Goal: Information Seeking & Learning: Check status

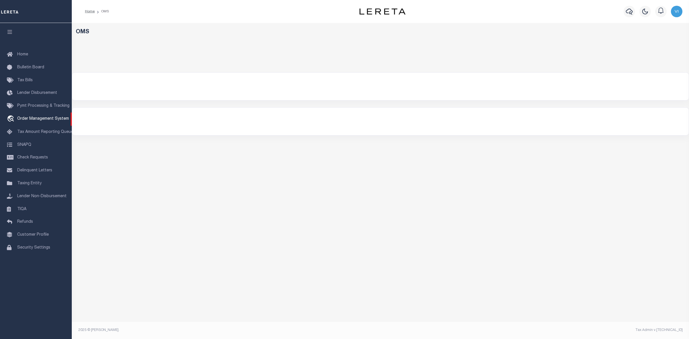
select select "200"
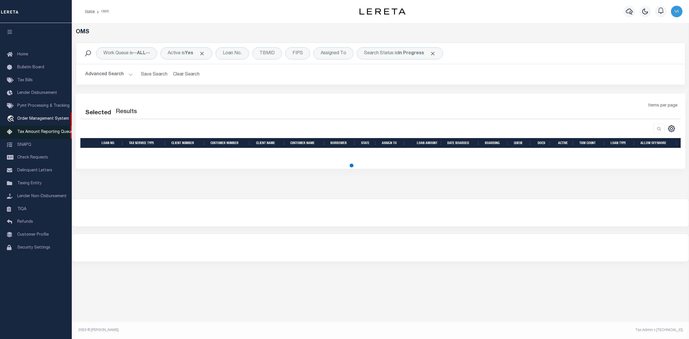
click at [37, 134] on span "Tax Amount Reporting Queue" at bounding box center [45, 132] width 56 height 4
select select "200"
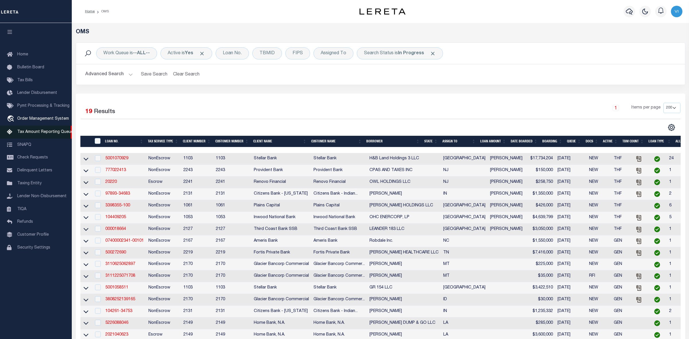
click at [37, 134] on span "Tax Amount Reporting Queue" at bounding box center [45, 132] width 56 height 4
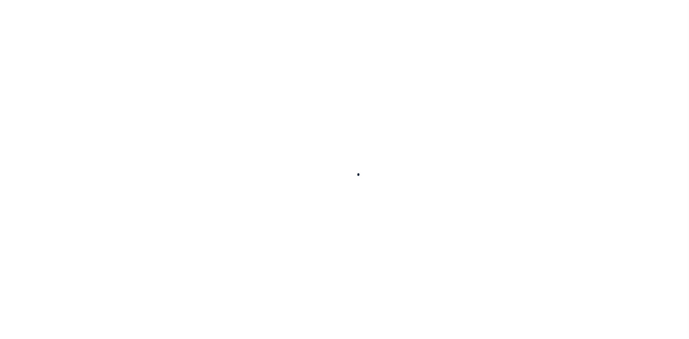
select select "100"
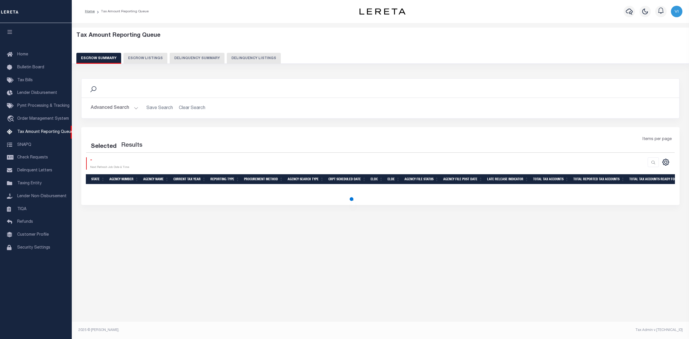
select select "100"
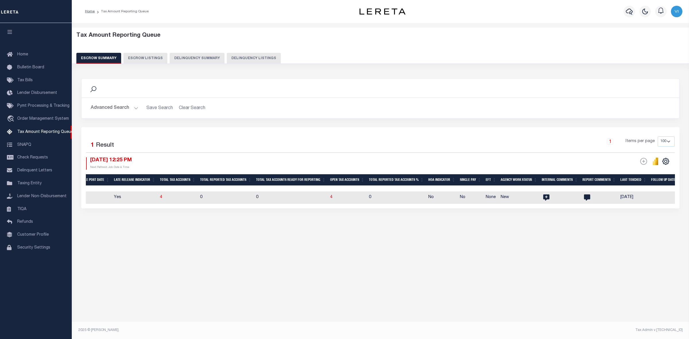
scroll to position [0, 376]
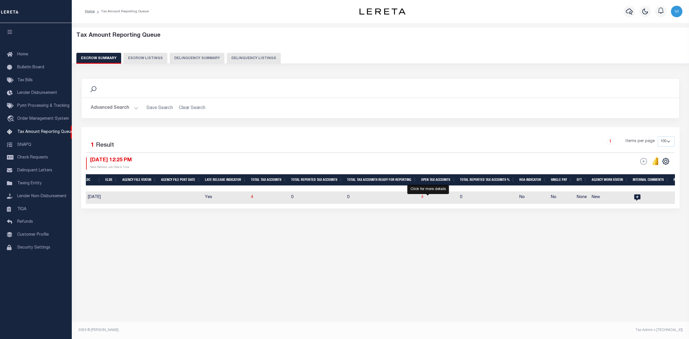
click at [424, 198] on span "4" at bounding box center [422, 197] width 2 height 4
select select "100"
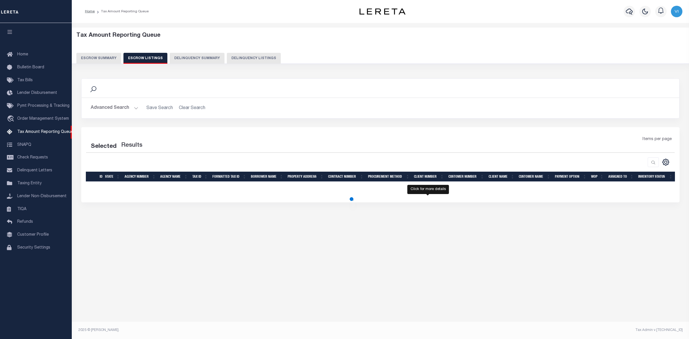
select select "100"
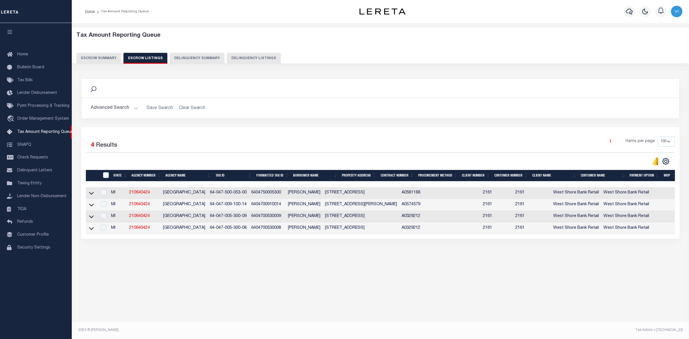
click at [101, 58] on button "Escrow Summary" at bounding box center [98, 58] width 45 height 11
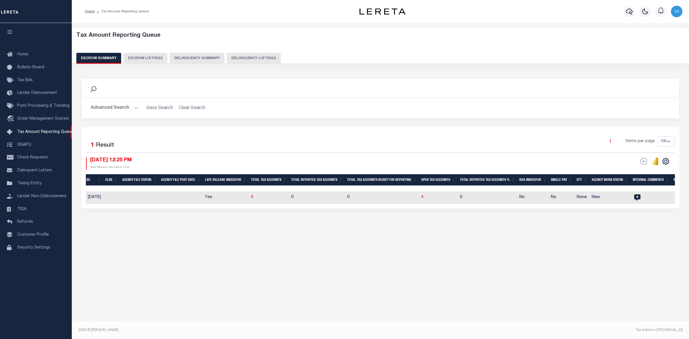
click at [134, 108] on button "Advanced Search" at bounding box center [115, 108] width 48 height 11
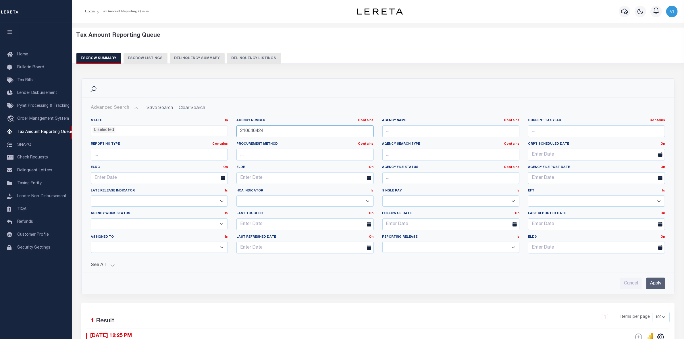
click at [267, 130] on input "210640424" at bounding box center [304, 131] width 137 height 12
type input "2"
paste input "370660601"
type input "370660601"
click at [649, 284] on input "Apply" at bounding box center [655, 284] width 19 height 12
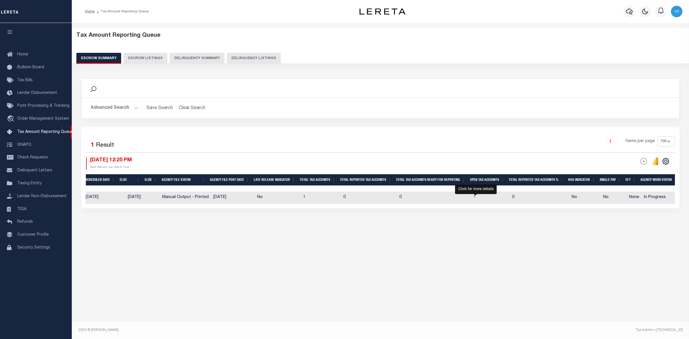
click at [475, 198] on span "1" at bounding box center [475, 197] width 2 height 4
select select "100"
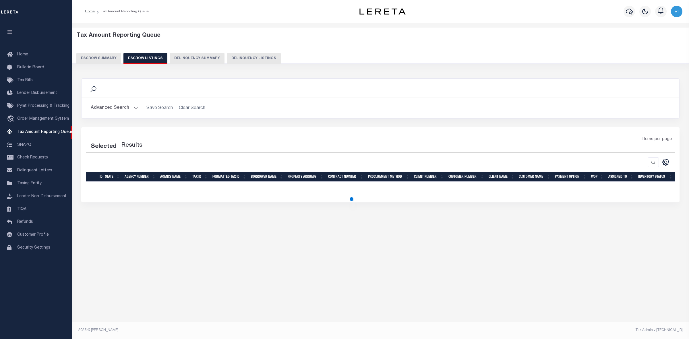
select select "100"
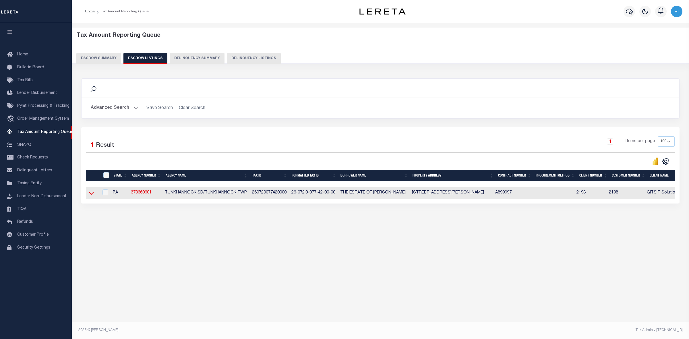
click at [91, 194] on icon at bounding box center [91, 193] width 5 height 6
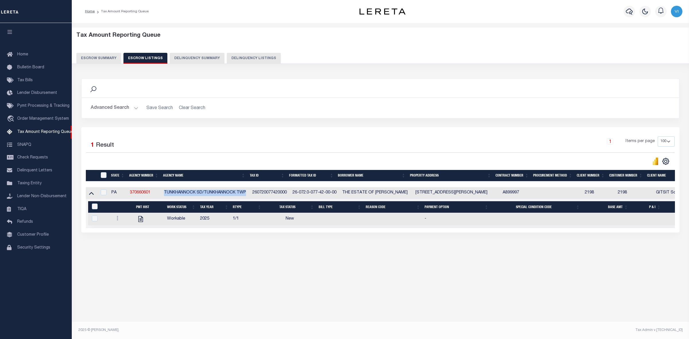
drag, startPoint x: 162, startPoint y: 194, endPoint x: 247, endPoint y: 193, distance: 85.0
click at [247, 193] on td "TUNKHANNOCK SD/TUNKHANNOCK TWP" at bounding box center [206, 193] width 88 height 12
checkbox input "true"
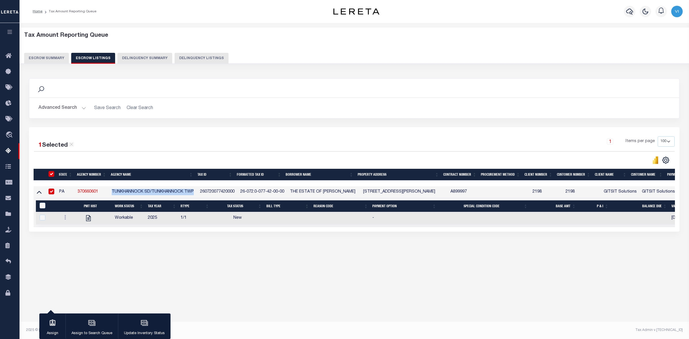
copy td "TUNKHANNOCK SD/TUNKHANNOCK TWP"
drag, startPoint x: 364, startPoint y: 195, endPoint x: 394, endPoint y: 195, distance: 30.4
click at [394, 195] on td "[STREET_ADDRESS][PERSON_NAME]" at bounding box center [404, 192] width 87 height 12
checkbox input "false"
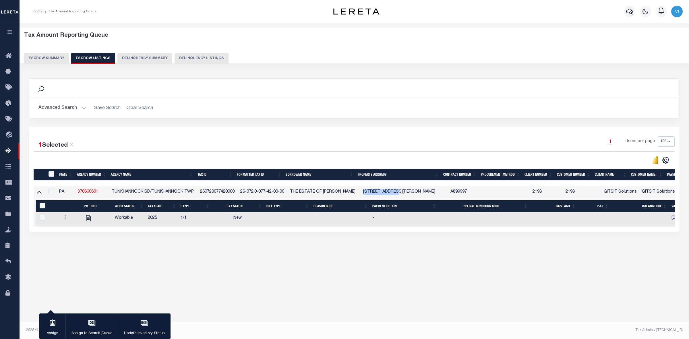
checkbox input "false"
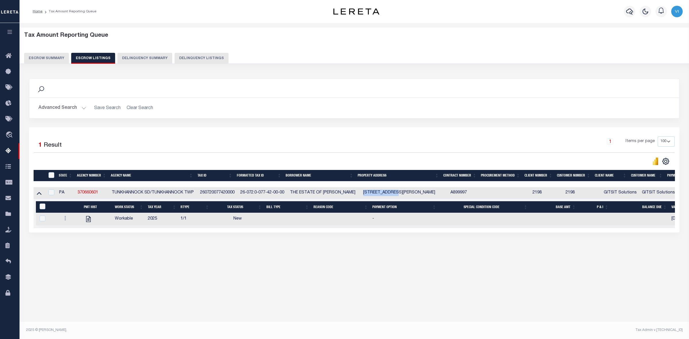
copy td "[STREET_ADDRESS][PERSON_NAME]"
click at [364, 195] on td "[STREET_ADDRESS][PERSON_NAME]" at bounding box center [404, 193] width 87 height 12
checkbox input "true"
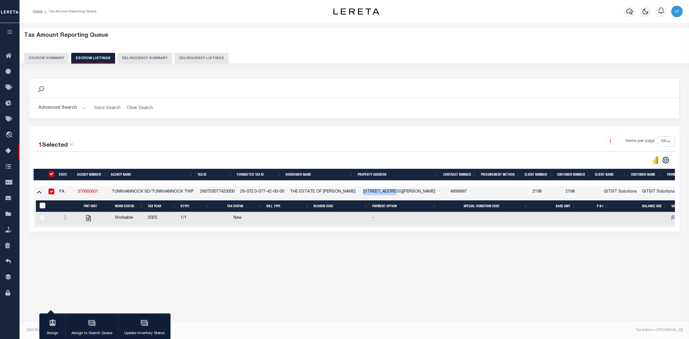
drag, startPoint x: 363, startPoint y: 193, endPoint x: 393, endPoint y: 193, distance: 29.6
click at [393, 193] on td "[STREET_ADDRESS][PERSON_NAME]" at bounding box center [404, 192] width 87 height 12
checkbox input "false"
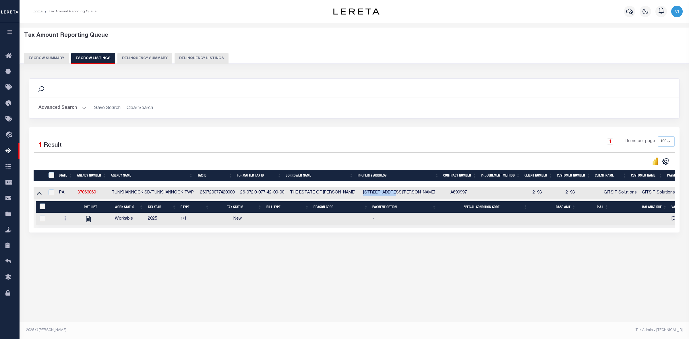
copy td "[STREET_ADDRESS][PERSON_NAME]"
drag, startPoint x: 239, startPoint y: 193, endPoint x: 285, endPoint y: 193, distance: 46.2
click at [285, 193] on td "26-072.0-077-42-00-00" at bounding box center [263, 193] width 50 height 12
checkbox input "true"
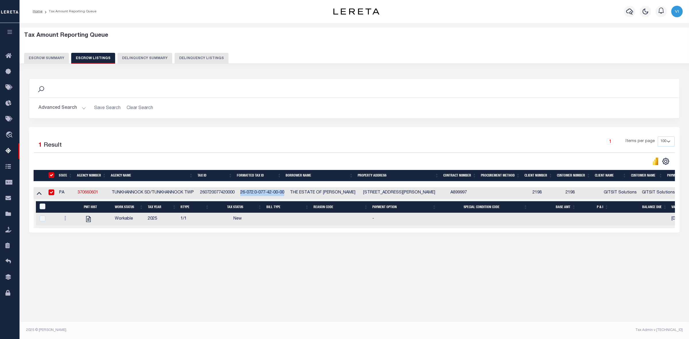
checkbox input "true"
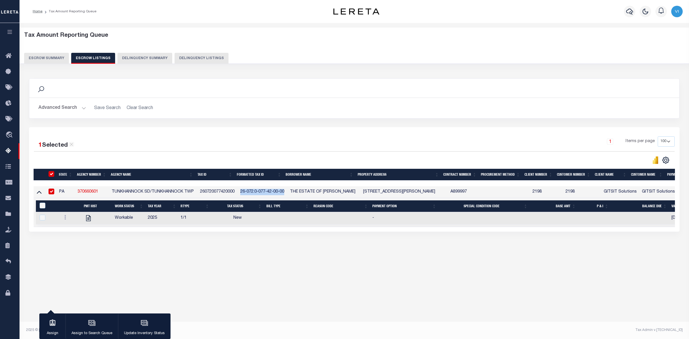
copy td "26-072.0-077-42-00-00"
click at [276, 130] on div "1 Selected 1 Result 1 Items per page 10 25 50 100 500" at bounding box center [354, 179] width 651 height 105
drag, startPoint x: 99, startPoint y: 192, endPoint x: 74, endPoint y: 191, distance: 25.3
click at [74, 191] on tr "PA 370660601 TUNKHANNOCK SD/TUNKHANNOCK TWP 260720077420000 26-072.0-077-42-00-…" at bounding box center [414, 192] width 761 height 12
copy tr "370660601"
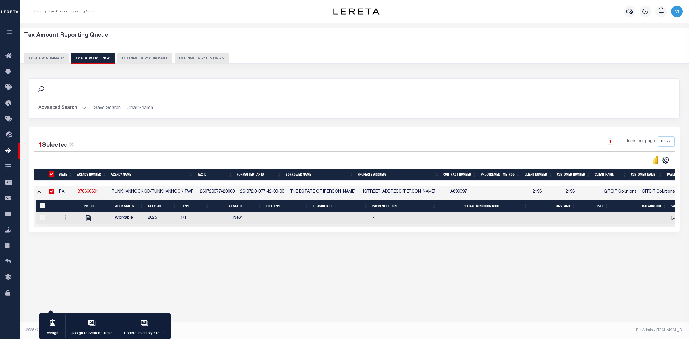
click at [409, 266] on div "Tax Amount Reporting Queue Escrow Summary Escrow Listings In" at bounding box center [354, 147] width 666 height 237
click at [255, 290] on div "Tax Amount Reporting Queue Escrow Summary Escrow Listings In" at bounding box center [355, 175] width 670 height 305
drag, startPoint x: 99, startPoint y: 191, endPoint x: 75, endPoint y: 194, distance: 24.3
click at [75, 194] on tr "PA 370660601 TUNKHANNOCK SD/TUNKHANNOCK TWP 260720077420000 26-072.0-077-42-00-…" at bounding box center [414, 192] width 761 height 12
copy tr "370660601"
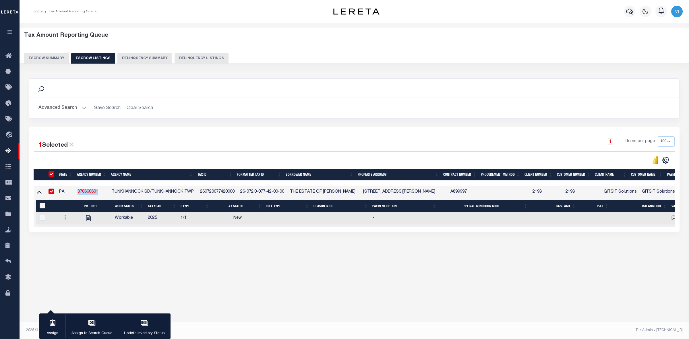
click at [45, 53] on button "Escrow Summary" at bounding box center [46, 58] width 45 height 11
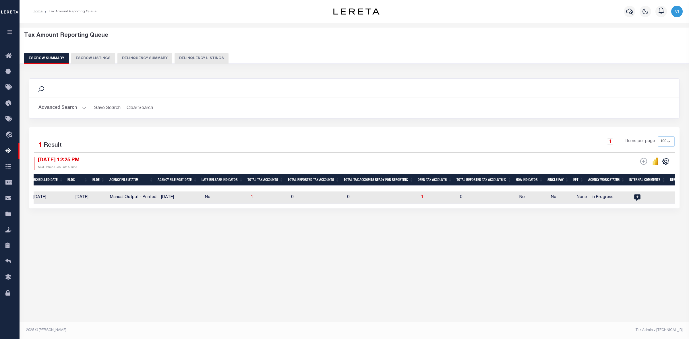
click at [81, 106] on button "Advanced Search" at bounding box center [62, 108] width 48 height 11
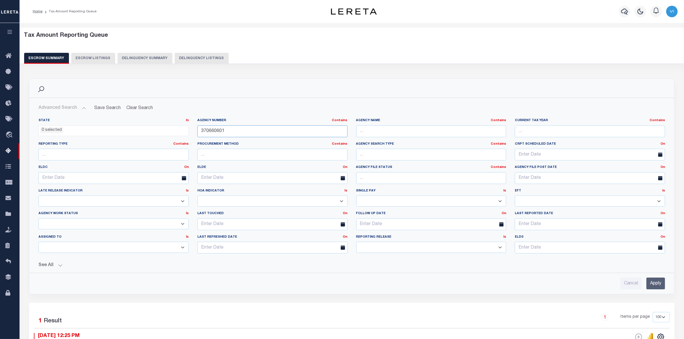
drag, startPoint x: 225, startPoint y: 131, endPoint x: 190, endPoint y: 131, distance: 34.5
click at [190, 131] on div "State In In AK AL AR AZ CA CO CT DC DE FL GA GU HI IA ID IL IN KS [GEOGRAPHIC_D…" at bounding box center [351, 188] width 635 height 140
paste input "370026604"
type input "370026604"
click at [658, 283] on input "Apply" at bounding box center [655, 284] width 19 height 12
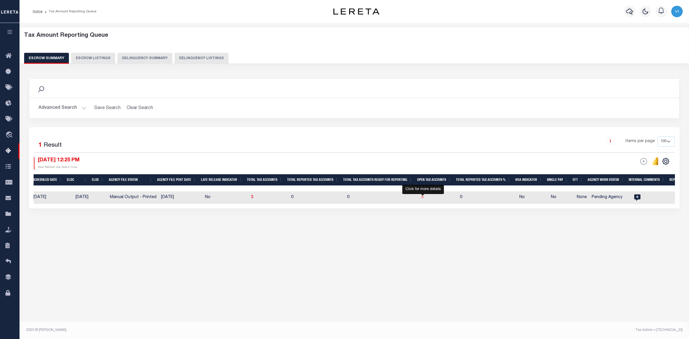
click at [423, 197] on span "3" at bounding box center [422, 197] width 2 height 4
select select "100"
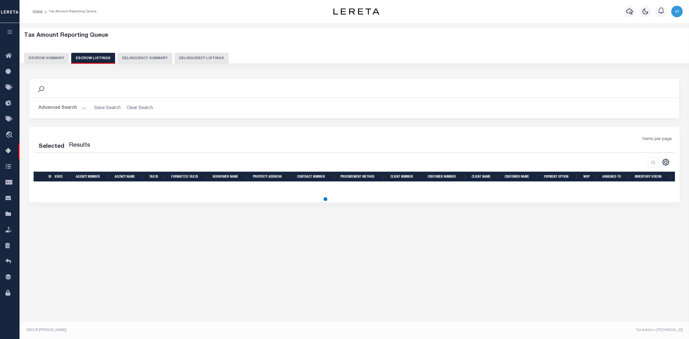
select select "100"
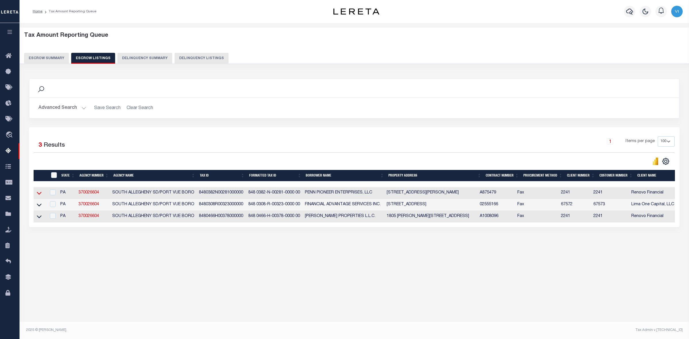
click at [37, 193] on icon at bounding box center [39, 193] width 5 height 6
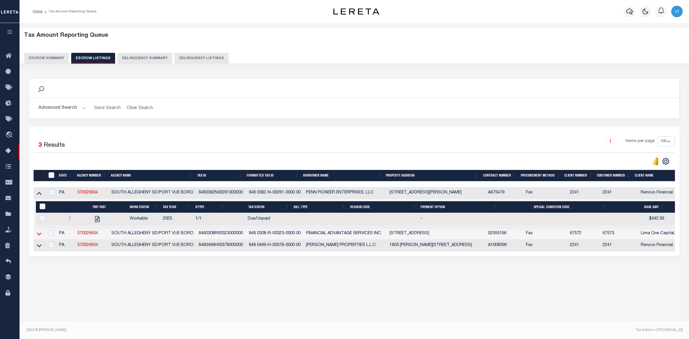
click at [39, 236] on icon at bounding box center [39, 234] width 5 height 6
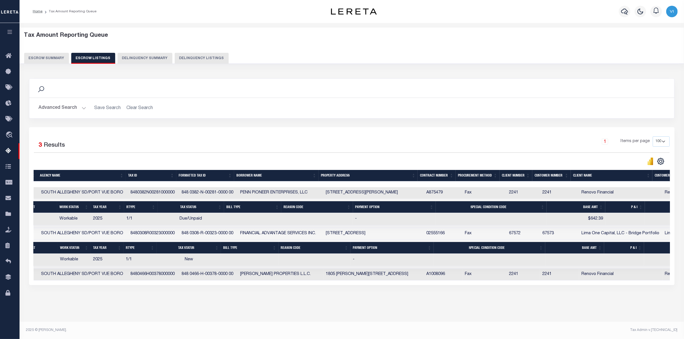
scroll to position [0, 0]
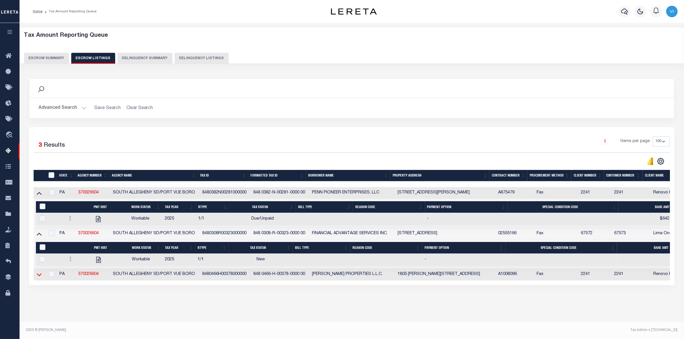
click at [38, 272] on icon at bounding box center [39, 275] width 5 height 6
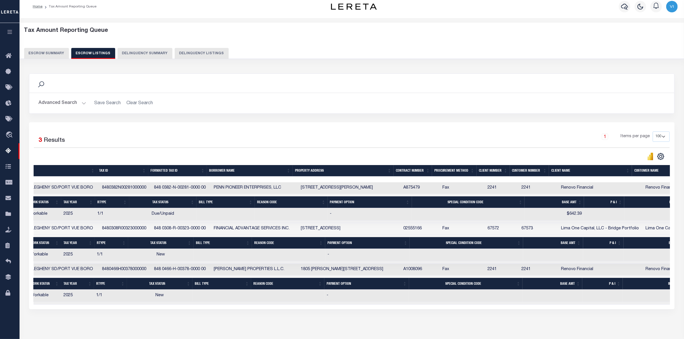
scroll to position [0, 187]
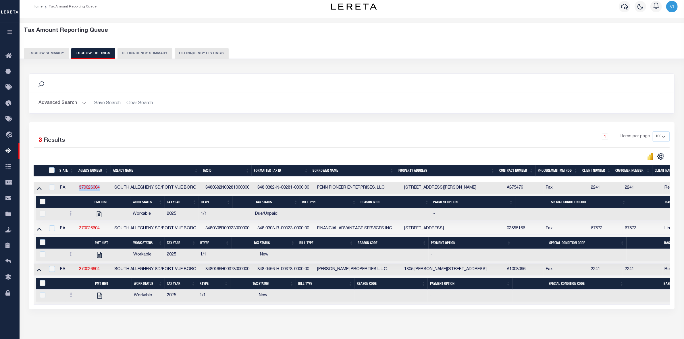
drag, startPoint x: 101, startPoint y: 189, endPoint x: 75, endPoint y: 188, distance: 25.9
click at [75, 188] on tr "PA 370026604 [GEOGRAPHIC_DATA]/[GEOGRAPHIC_DATA] 8480382N00281000000 848 0382-N…" at bounding box center [494, 188] width 920 height 12
copy tr "370026604"
drag, startPoint x: 111, startPoint y: 190, endPoint x: 196, endPoint y: 188, distance: 84.4
click at [196, 188] on td "SOUTH ALLEGHENY SD/PORT VUE BORO" at bounding box center [157, 188] width 91 height 12
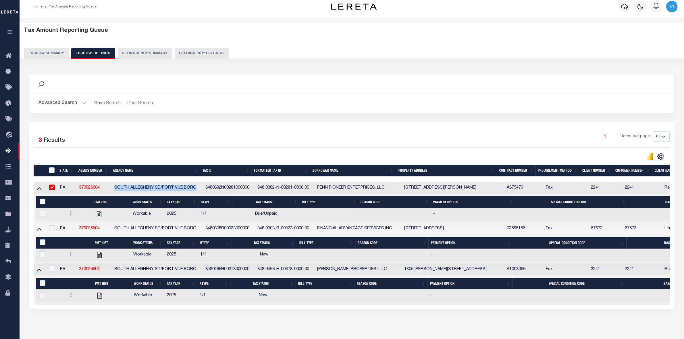
checkbox input "false"
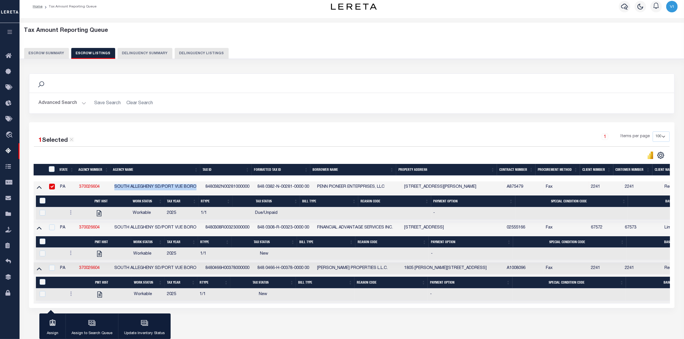
copy td "SOUTH ALLEGHENY SD/PORT VUE BORO"
click at [268, 127] on div "1 Selected 3 Results 1 Items per page 10 25 50 100 500" at bounding box center [351, 215] width 645 height 186
drag, startPoint x: 256, startPoint y: 187, endPoint x: 308, endPoint y: 189, distance: 52.3
click at [308, 189] on td "848 0382-N-00281-0000 00" at bounding box center [285, 187] width 60 height 12
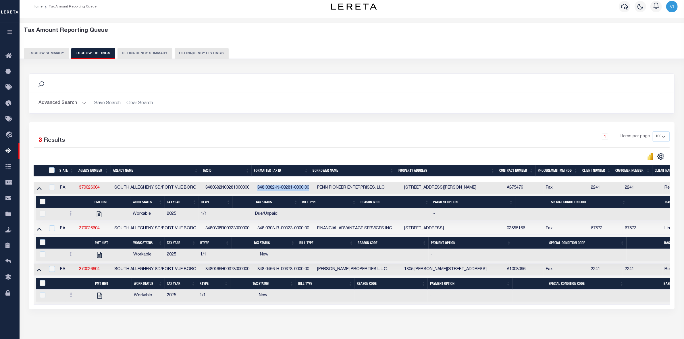
copy td "848 0382-N-00281-0000 00"
click at [321, 90] on div "Search" at bounding box center [351, 83] width 645 height 19
drag, startPoint x: 401, startPoint y: 190, endPoint x: 414, endPoint y: 193, distance: 13.5
click at [414, 193] on tr "PA 370026604 [GEOGRAPHIC_DATA]/[GEOGRAPHIC_DATA] 8480382N00281000000 848 0382-N…" at bounding box center [494, 188] width 920 height 12
drag, startPoint x: 441, startPoint y: 189, endPoint x: 415, endPoint y: 189, distance: 25.8
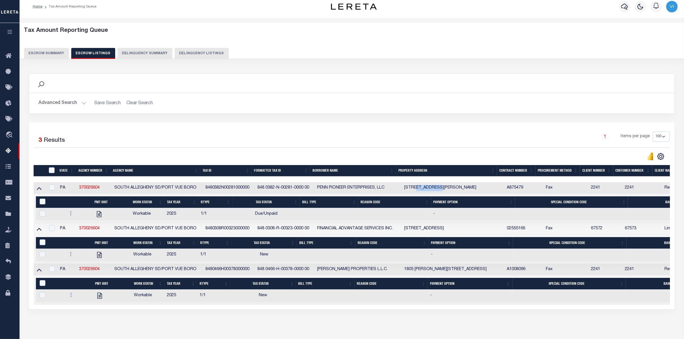
click at [415, 189] on td "[STREET_ADDRESS][PERSON_NAME]" at bounding box center [453, 188] width 103 height 12
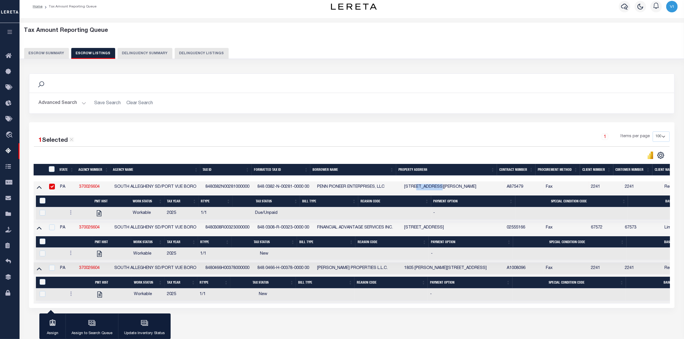
copy td "[PERSON_NAME] ST"
click at [50, 187] on input "checkbox" at bounding box center [52, 187] width 6 height 6
checkbox input "false"
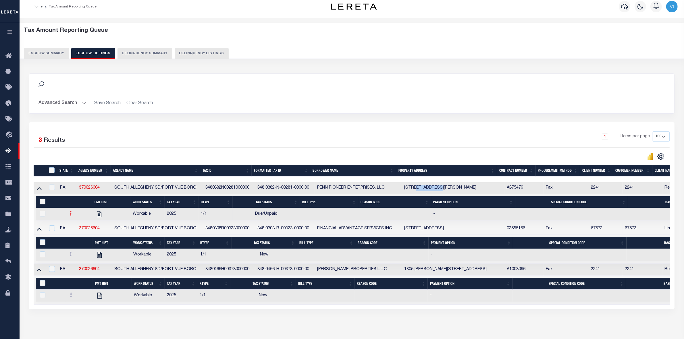
click at [70, 216] on icon at bounding box center [71, 213] width 2 height 5
click at [76, 235] on img "" at bounding box center [78, 232] width 6 height 6
checkbox input "true"
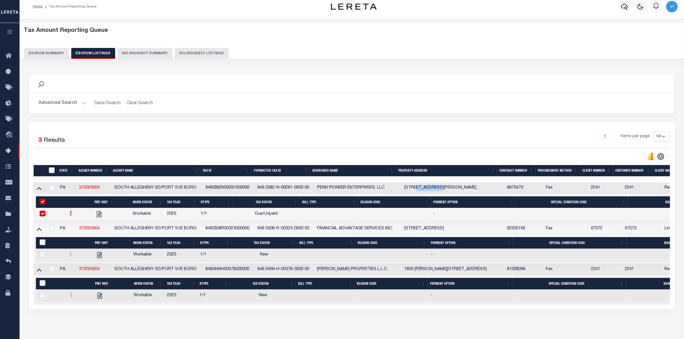
select select "DUE"
type input "$642.39"
type input "[DATE]"
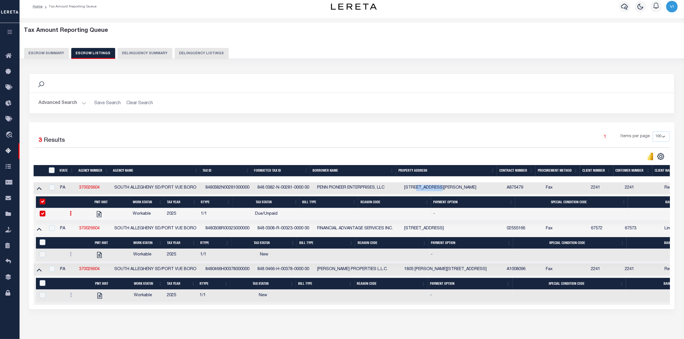
type input "$655.50"
type input "[DATE]"
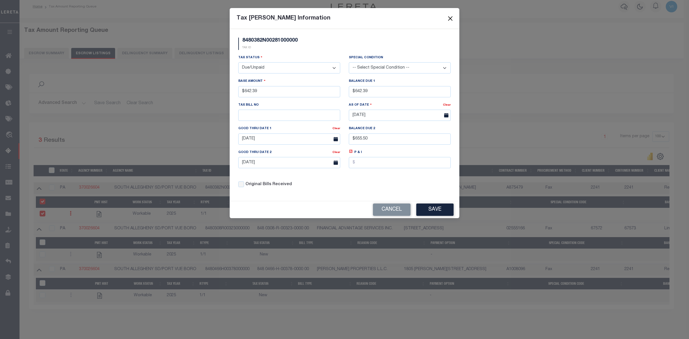
click at [450, 17] on button "Close" at bounding box center [450, 18] width 7 height 7
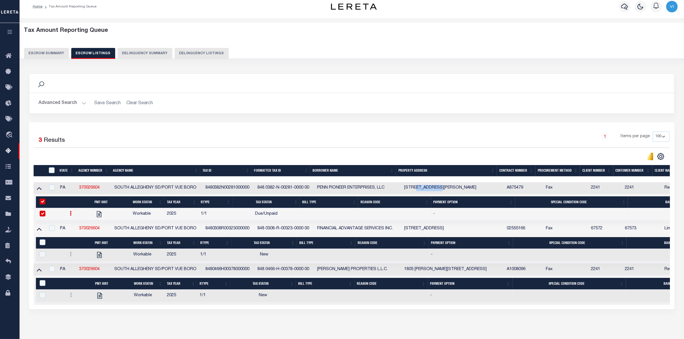
click at [40, 201] on input "&nbsp;" at bounding box center [43, 202] width 6 height 6
checkbox input "false"
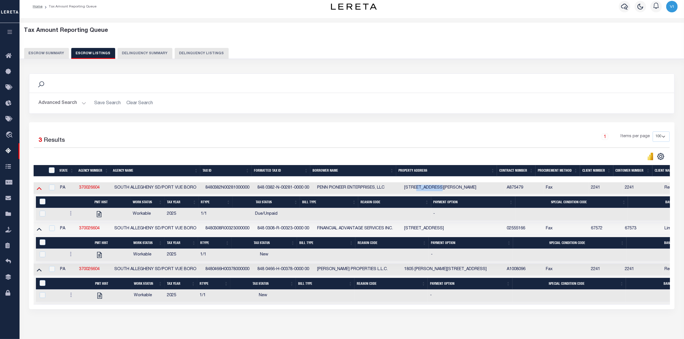
click at [39, 189] on icon at bounding box center [39, 188] width 5 height 6
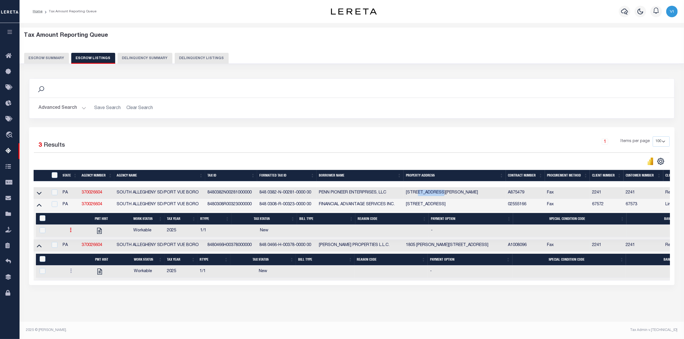
click at [69, 229] on link at bounding box center [70, 231] width 6 height 5
click at [76, 252] on img "" at bounding box center [78, 249] width 6 height 6
checkbox input "true"
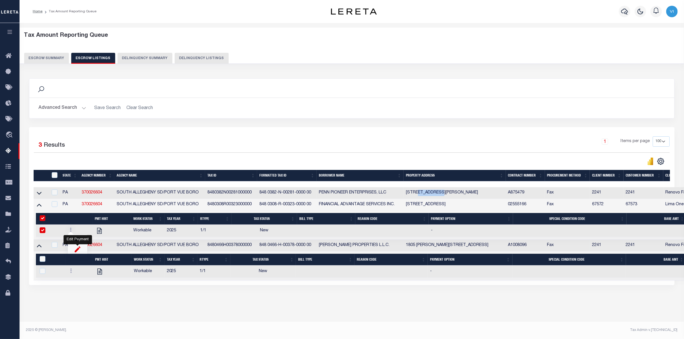
select select "NW2"
select select
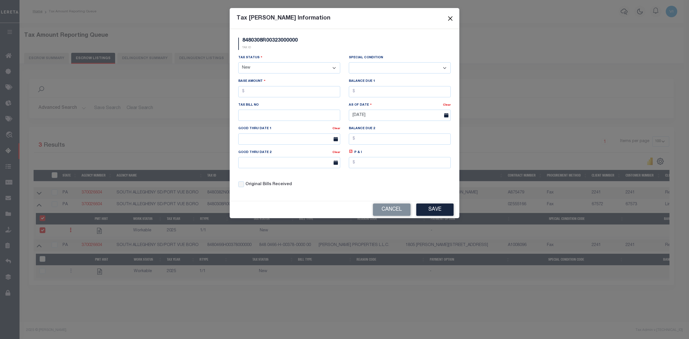
click at [450, 18] on button "Close" at bounding box center [450, 18] width 7 height 7
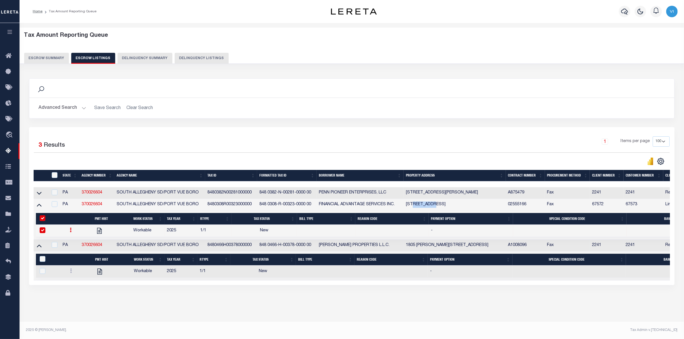
drag, startPoint x: 412, startPoint y: 205, endPoint x: 436, endPoint y: 206, distance: 24.1
click at [436, 206] on td "[STREET_ADDRESS]" at bounding box center [454, 205] width 102 height 12
checkbox input "true"
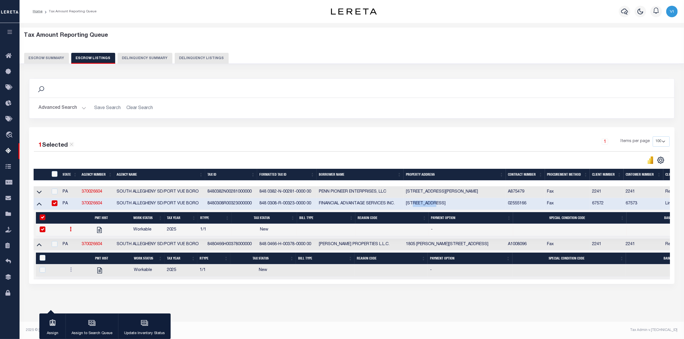
click at [69, 229] on link at bounding box center [70, 230] width 6 height 5
click at [78, 249] on img "" at bounding box center [78, 248] width 6 height 6
checkbox input "false"
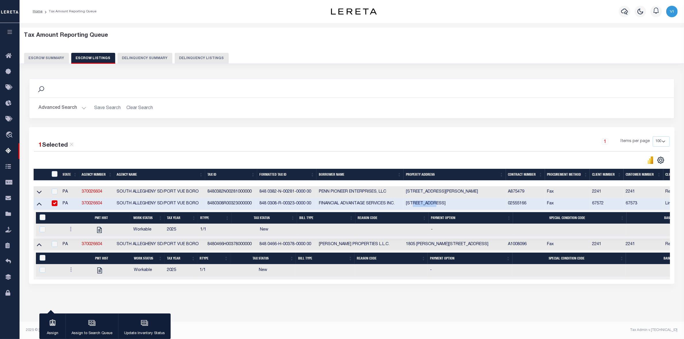
select select
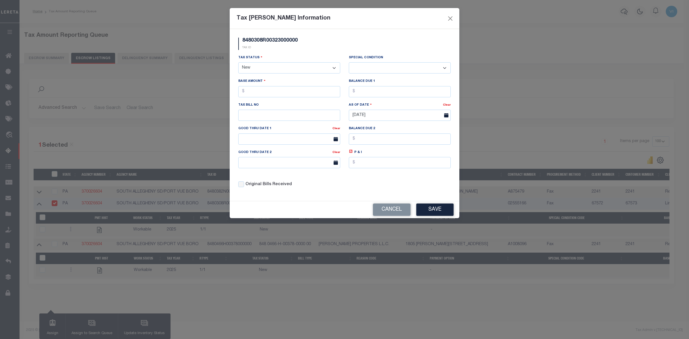
click at [282, 67] on select "- Select Status - Open Due/Unpaid Paid Incomplete No Tax Due Internal Refund Pr…" at bounding box center [289, 67] width 102 height 11
select select "PYD"
click at [238, 63] on select "- Select Status - Open Due/Unpaid Paid Incomplete No Tax Due Internal Refund Pr…" at bounding box center [289, 67] width 102 height 11
select select "0"
click at [255, 90] on input "text" at bounding box center [289, 91] width 102 height 11
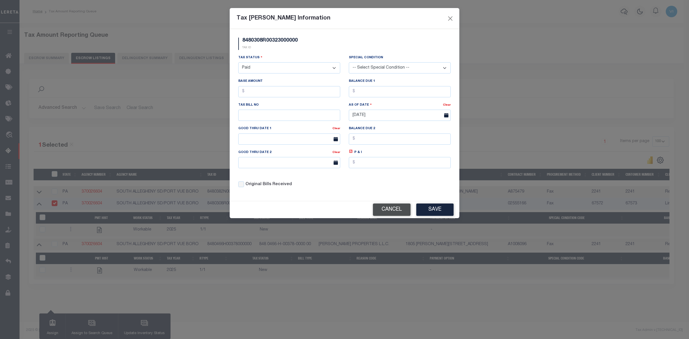
click at [393, 211] on button "Cancel" at bounding box center [392, 210] width 38 height 12
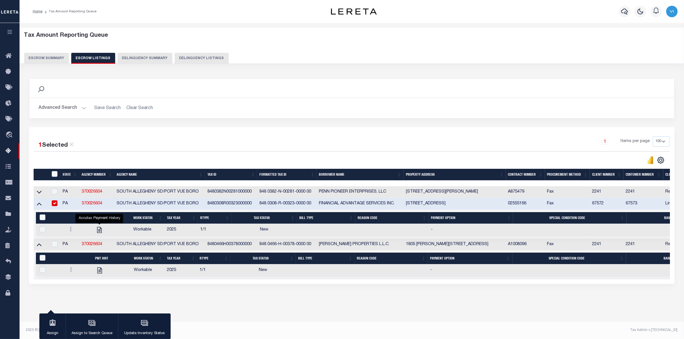
click at [42, 58] on button "Escrow Summary" at bounding box center [46, 58] width 45 height 11
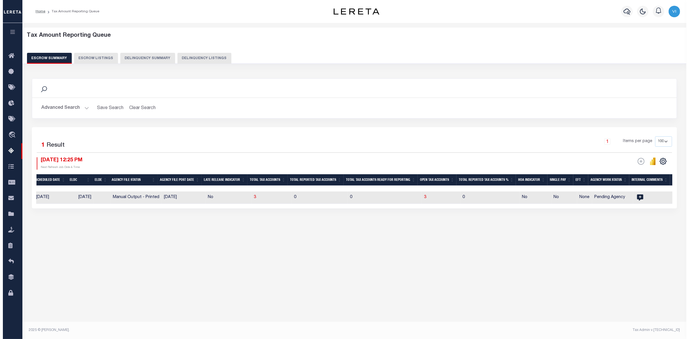
scroll to position [0, 0]
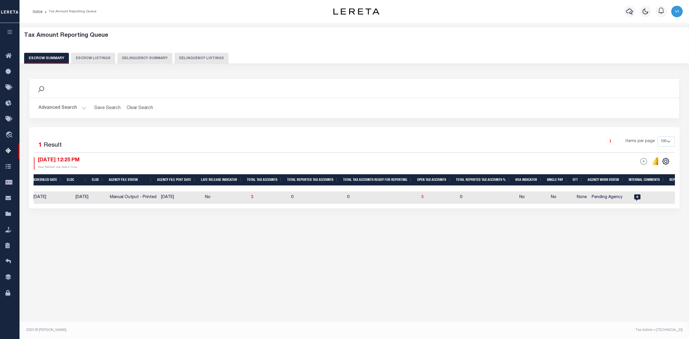
click at [82, 110] on button "Advanced Search" at bounding box center [62, 108] width 48 height 11
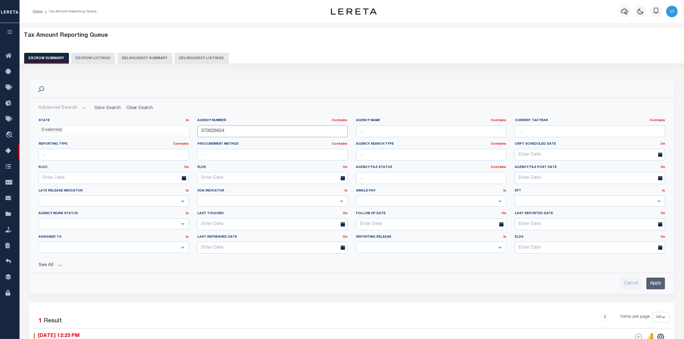
drag, startPoint x: 226, startPoint y: 132, endPoint x: 183, endPoint y: 131, distance: 43.4
click at [183, 131] on div "State In In AK AL AR AZ CA CO CT DC DE FL GA GU HI IA ID IL IN KS [GEOGRAPHIC_D…" at bounding box center [351, 188] width 635 height 140
paste input "370660601"
type input "370660601"
click at [656, 285] on input "Apply" at bounding box center [655, 284] width 19 height 12
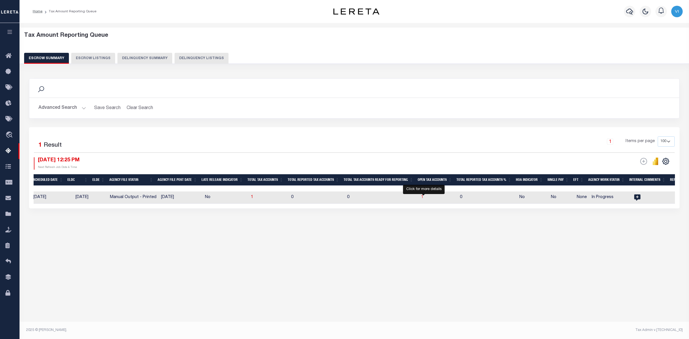
click at [423, 197] on span "1" at bounding box center [422, 197] width 2 height 4
select select "100"
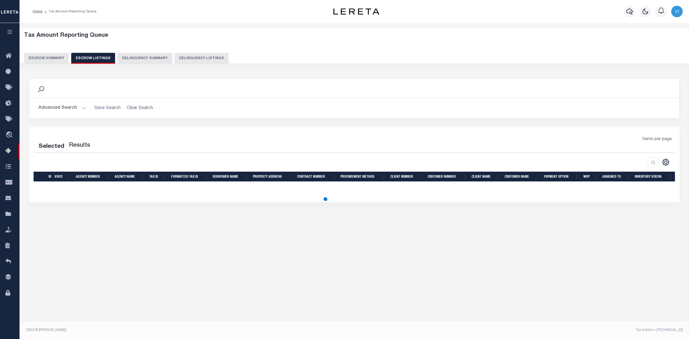
select select "100"
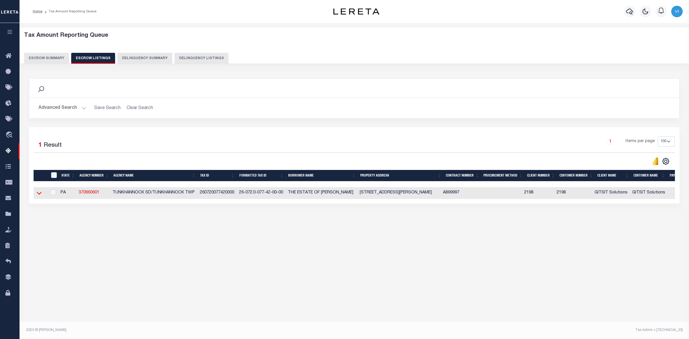
click at [37, 193] on icon at bounding box center [39, 193] width 5 height 6
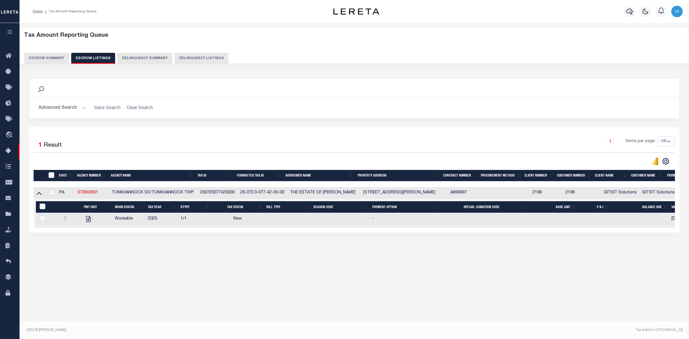
click at [448, 138] on div "1 Items per page 10 25 50 100 500" at bounding box center [435, 143] width 479 height 15
drag, startPoint x: 100, startPoint y: 194, endPoint x: 72, endPoint y: 193, distance: 27.6
click at [72, 193] on tr "PA 370660601 TUNKHANNOCK SD/TUNKHANNOCK TWP 260720077420000 26-072.0-077-42-00-…" at bounding box center [414, 193] width 761 height 12
click at [247, 104] on h2 "Advanced Search Save Search Clear Search" at bounding box center [354, 108] width 641 height 11
click at [52, 58] on button "Escrow Summary" at bounding box center [46, 58] width 45 height 11
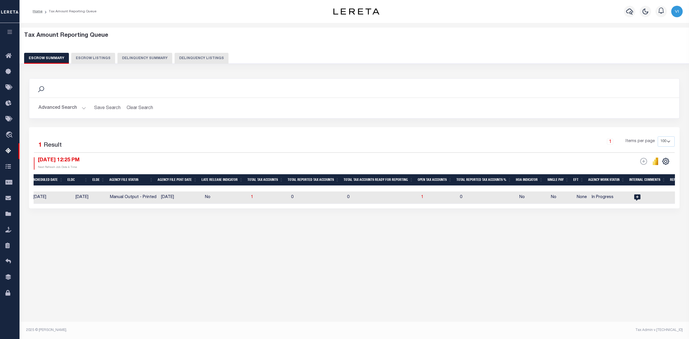
click at [80, 108] on button "Advanced Search" at bounding box center [62, 108] width 48 height 11
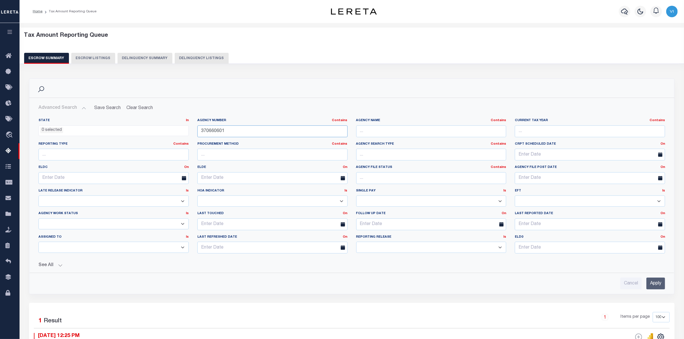
click at [226, 131] on input "370660601" at bounding box center [272, 131] width 150 height 12
type input "3"
paste input "370026604"
type input "370026604"
click at [659, 285] on input "Apply" at bounding box center [655, 284] width 19 height 12
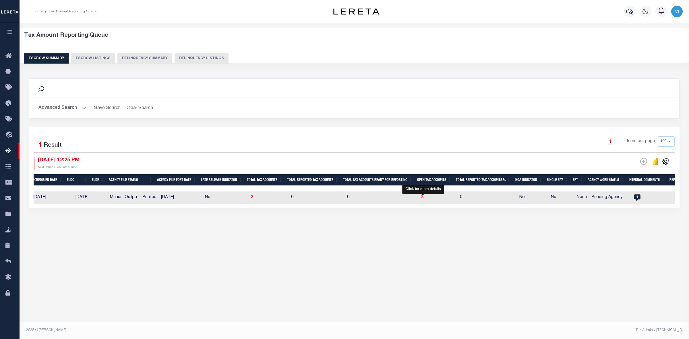
click at [422, 199] on span "3" at bounding box center [422, 197] width 2 height 4
select select "100"
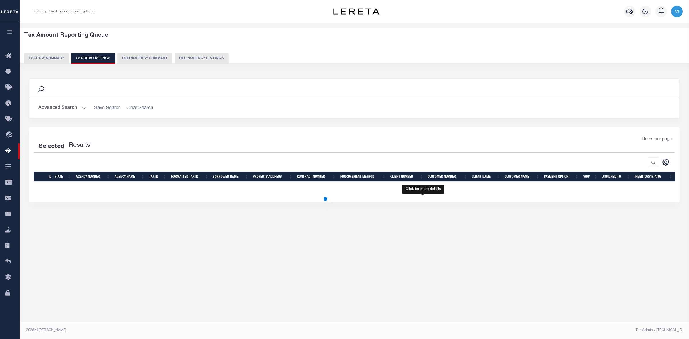
select select "100"
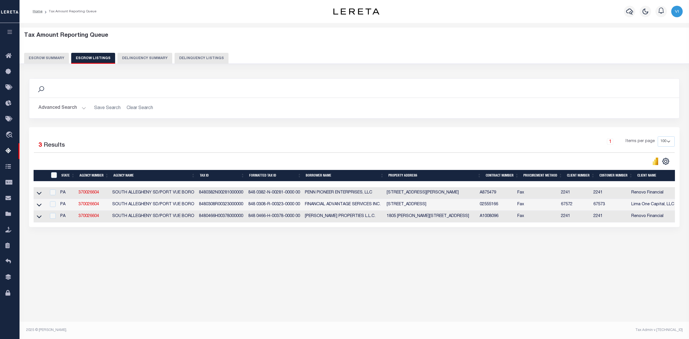
click at [45, 55] on button "Escrow Summary" at bounding box center [46, 58] width 45 height 11
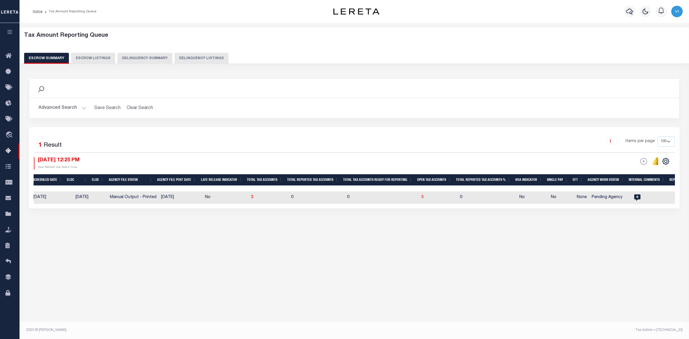
click at [80, 109] on button "Advanced Search" at bounding box center [62, 108] width 48 height 11
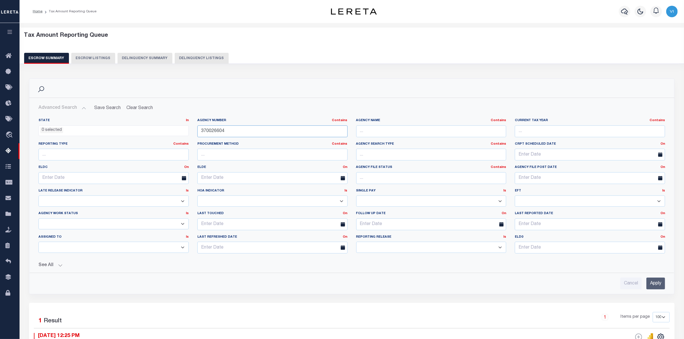
click at [225, 132] on input "370026604" at bounding box center [272, 131] width 150 height 12
type input "3"
click at [651, 283] on input "Apply" at bounding box center [655, 284] width 19 height 12
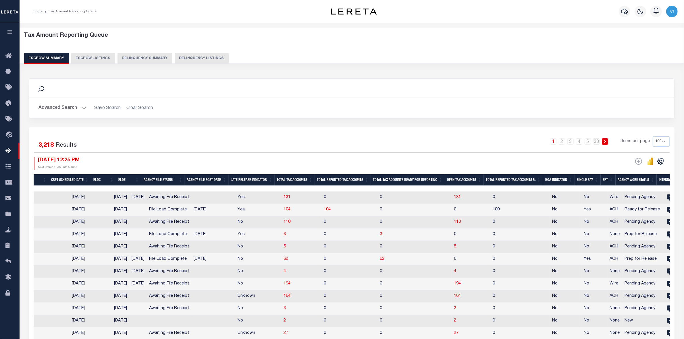
click at [588, 43] on div "Tax Amount Reporting Queue Escrow Summary Escrow Listings Delinquency Summary" at bounding box center [351, 48] width 655 height 32
drag, startPoint x: 321, startPoint y: 99, endPoint x: 413, endPoint y: 53, distance: 103.1
click at [413, 53] on div "Escrow Summary Escrow Listings Delinquency Summary Delinquency Listings" at bounding box center [351, 58] width 655 height 11
click at [577, 87] on div "Search" at bounding box center [351, 88] width 635 height 10
click at [670, 11] on img "button" at bounding box center [671, 11] width 11 height 11
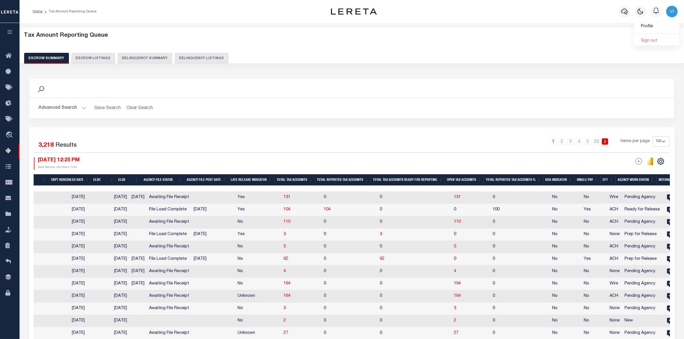
click at [614, 50] on div "Tax Amount Reporting Queue Escrow Summary Escrow Listings Delinquency Summary" at bounding box center [351, 48] width 655 height 32
click at [495, 44] on div "Tax Amount Reporting Queue Escrow Summary Escrow Listings Delinquency Summary" at bounding box center [351, 48] width 655 height 32
click at [82, 107] on button "Advanced Search" at bounding box center [62, 108] width 48 height 11
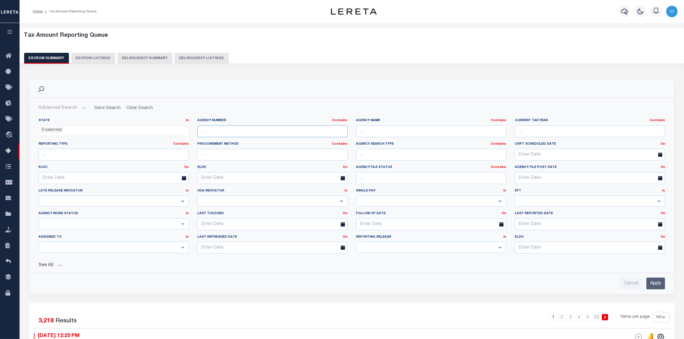
click at [207, 132] on input "text" at bounding box center [272, 131] width 150 height 12
paste input "210050422"
click at [656, 283] on input "Apply" at bounding box center [655, 284] width 19 height 12
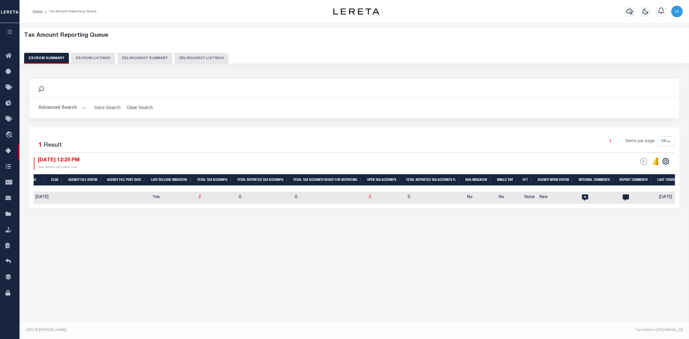
click at [83, 107] on button "Advanced Search" at bounding box center [62, 108] width 48 height 11
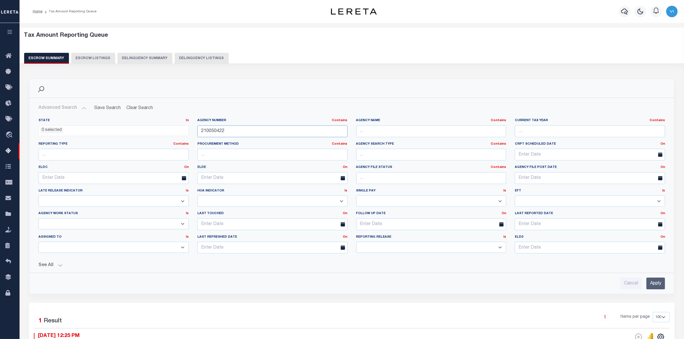
click at [227, 130] on input "210050422" at bounding box center [272, 131] width 150 height 12
type input "2"
paste input "210150203"
click at [653, 281] on input "Apply" at bounding box center [655, 284] width 19 height 12
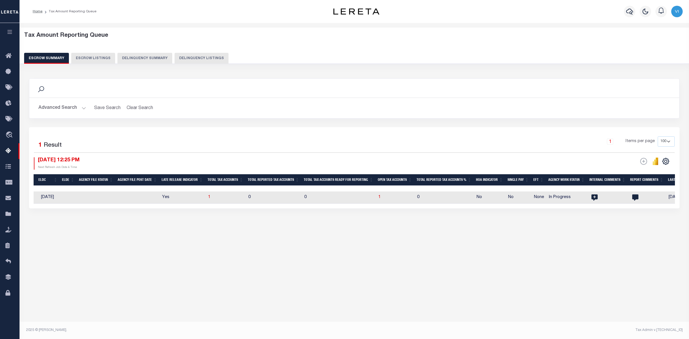
click at [80, 108] on button "Advanced Search" at bounding box center [62, 108] width 48 height 11
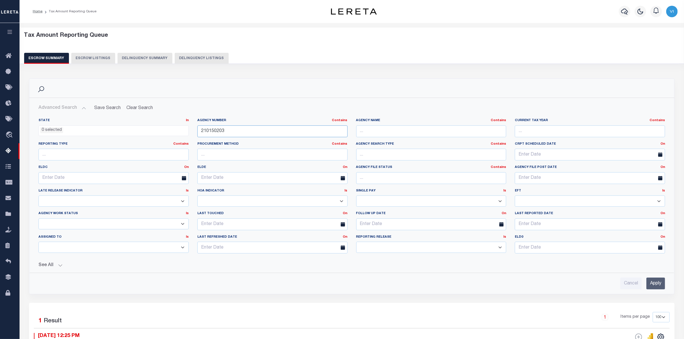
click at [229, 132] on input "210150203" at bounding box center [272, 131] width 150 height 12
type input "2"
click at [626, 286] on input "Cancel" at bounding box center [631, 284] width 22 height 12
checkbox input "true"
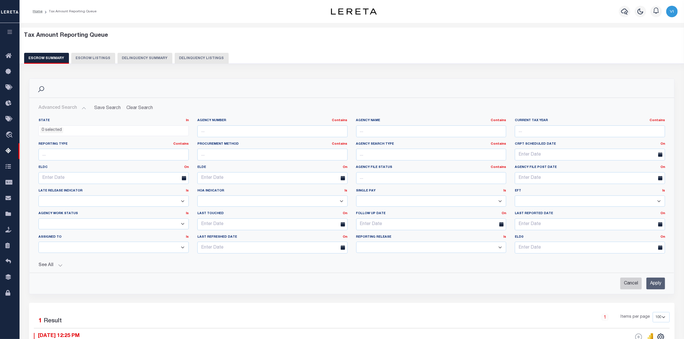
select select
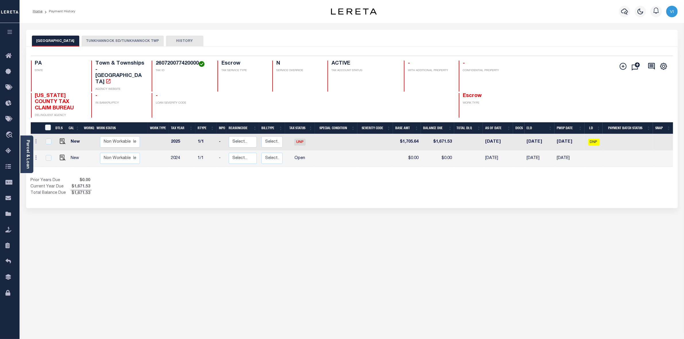
click at [135, 40] on button "TUNKHANNOCK SD/TUNKHANNOCK TWP" at bounding box center [123, 41] width 82 height 11
